Goal: Information Seeking & Learning: Learn about a topic

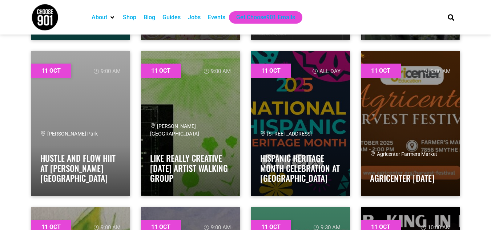
scroll to position [3212, 0]
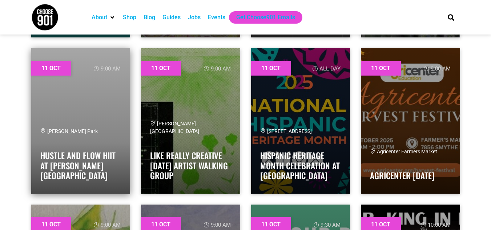
click at [60, 125] on link at bounding box center [80, 120] width 99 height 145
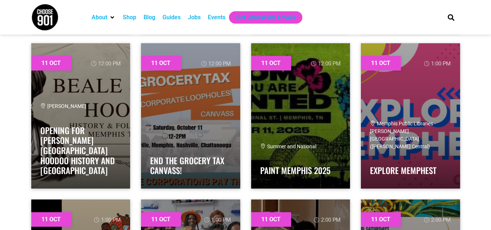
scroll to position [4002, 0]
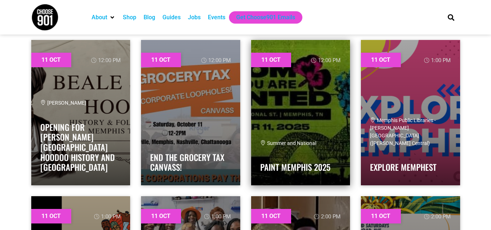
click at [334, 113] on link at bounding box center [300, 112] width 99 height 145
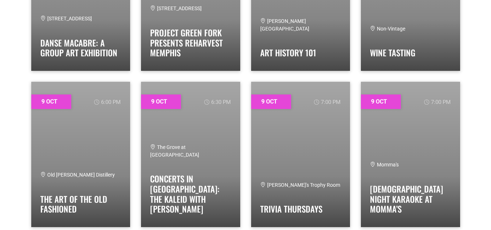
scroll to position [1494, 0]
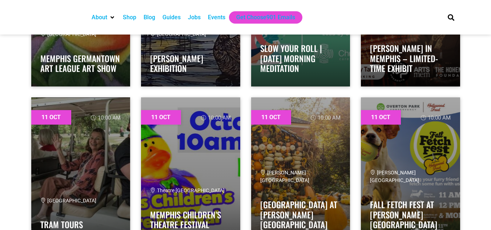
drag, startPoint x: 494, startPoint y: 8, endPoint x: 496, endPoint y: 44, distance: 36.0
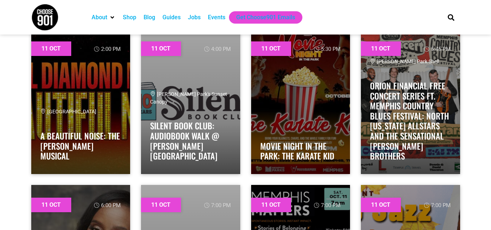
scroll to position [4327, 0]
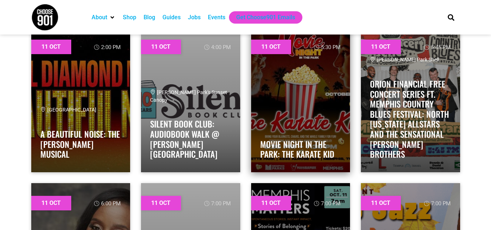
click at [316, 130] on div "Movie Night in the Park: The Karate Kid" at bounding box center [300, 143] width 81 height 39
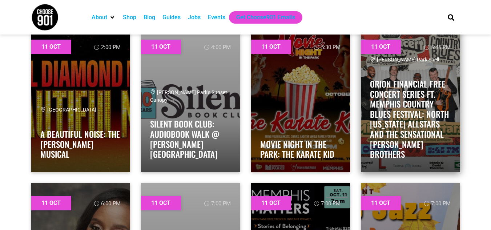
click at [361, 70] on link at bounding box center [410, 99] width 99 height 145
